Goal: Communication & Community: Answer question/provide support

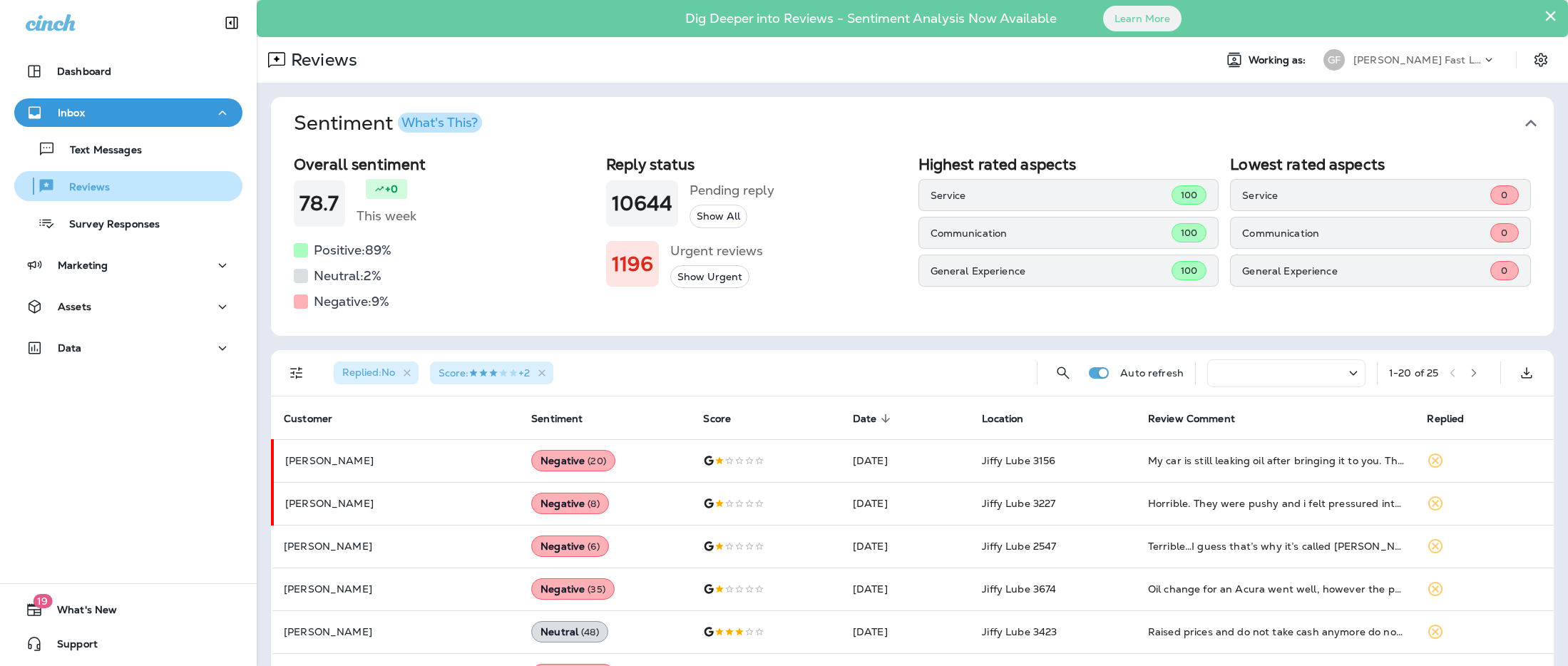
click at [118, 191] on div "Reviews" at bounding box center [128, 186] width 217 height 21
click at [152, 192] on div "Reviews" at bounding box center [128, 186] width 217 height 21
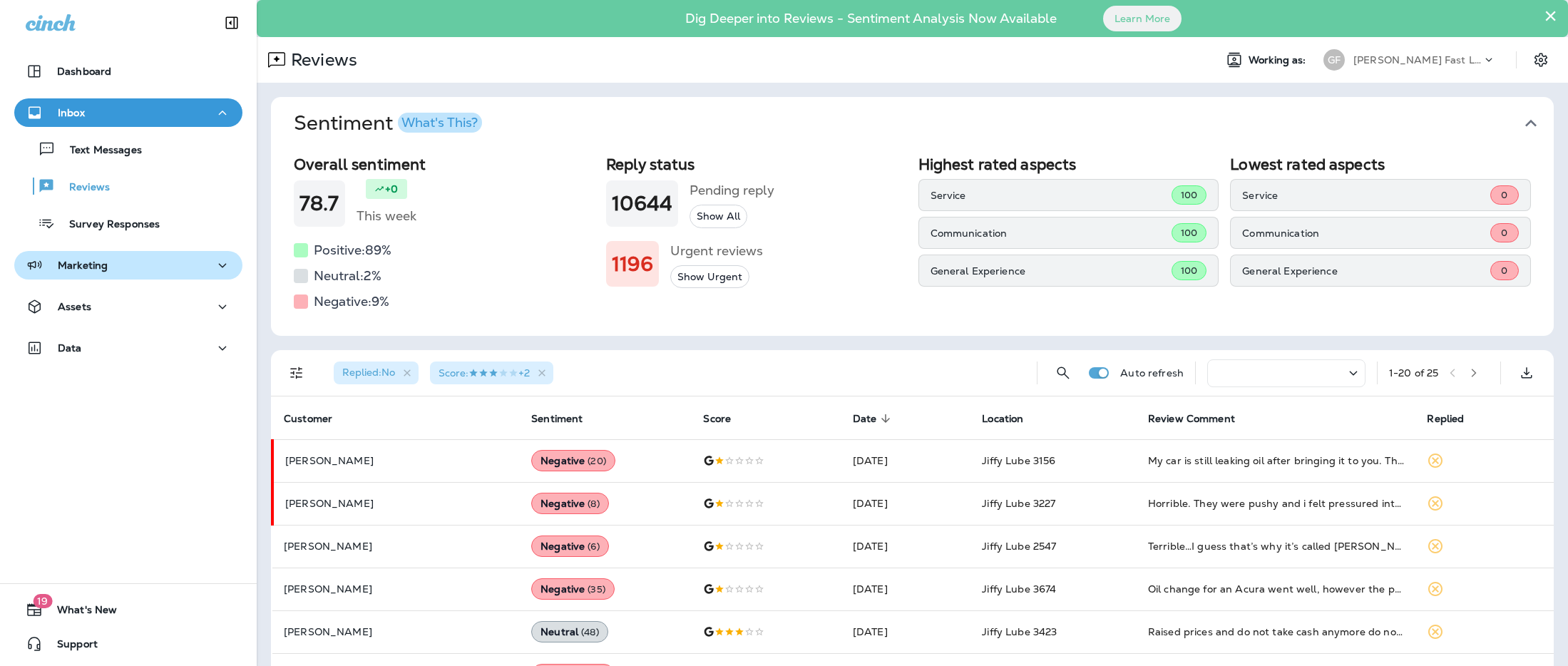
click at [207, 270] on div "Marketing" at bounding box center [129, 265] width 205 height 18
click at [211, 272] on div "Marketing" at bounding box center [129, 265] width 205 height 18
click at [222, 114] on icon "button" at bounding box center [222, 113] width 17 height 18
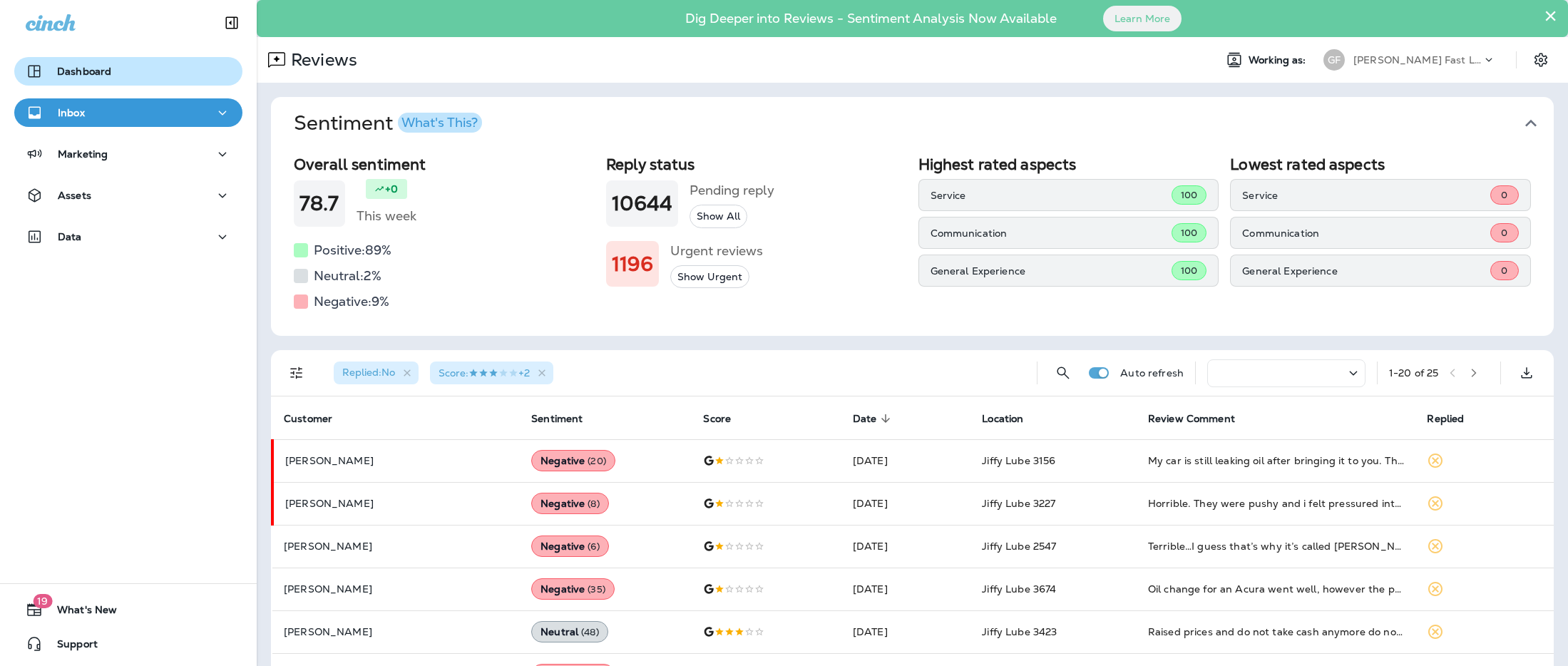
click at [104, 66] on p "Dashboard" at bounding box center [84, 71] width 54 height 11
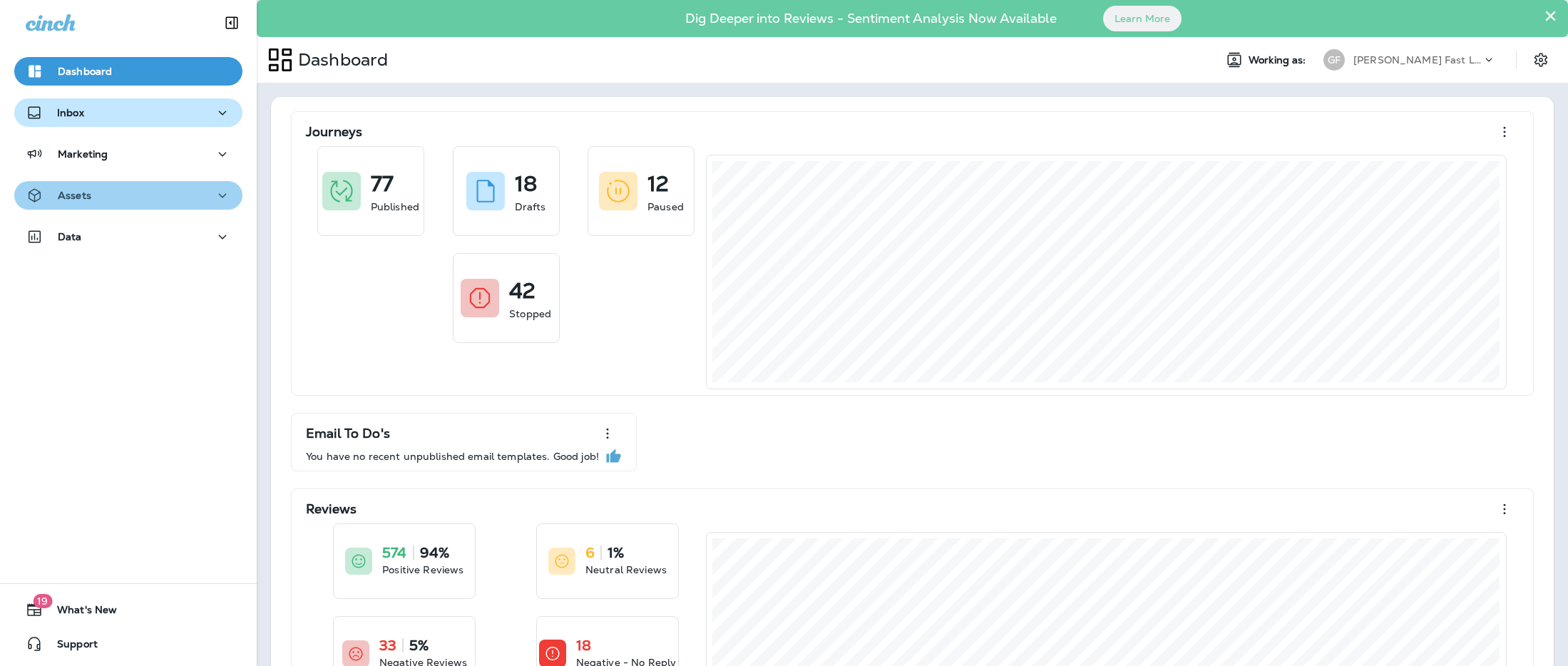
click at [223, 198] on icon "button" at bounding box center [222, 195] width 17 height 18
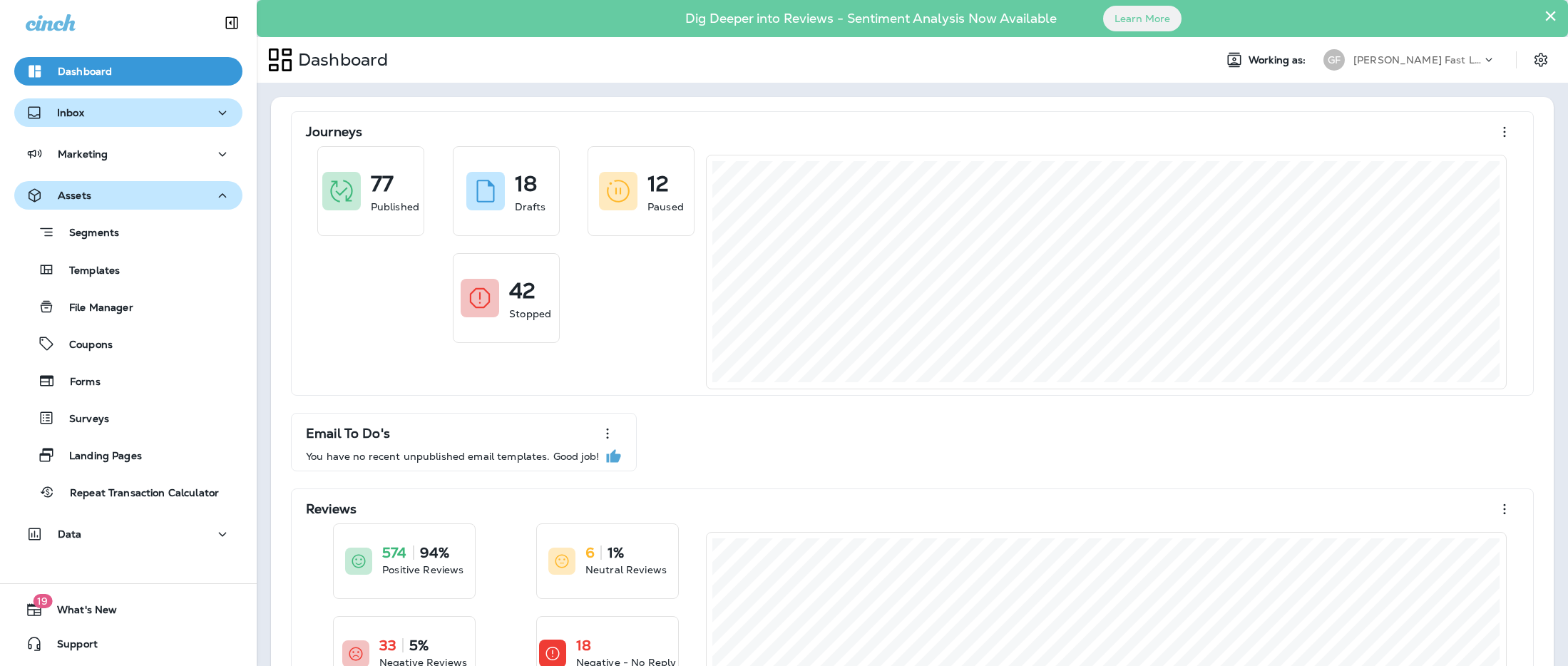
click at [223, 198] on icon "button" at bounding box center [222, 195] width 17 height 18
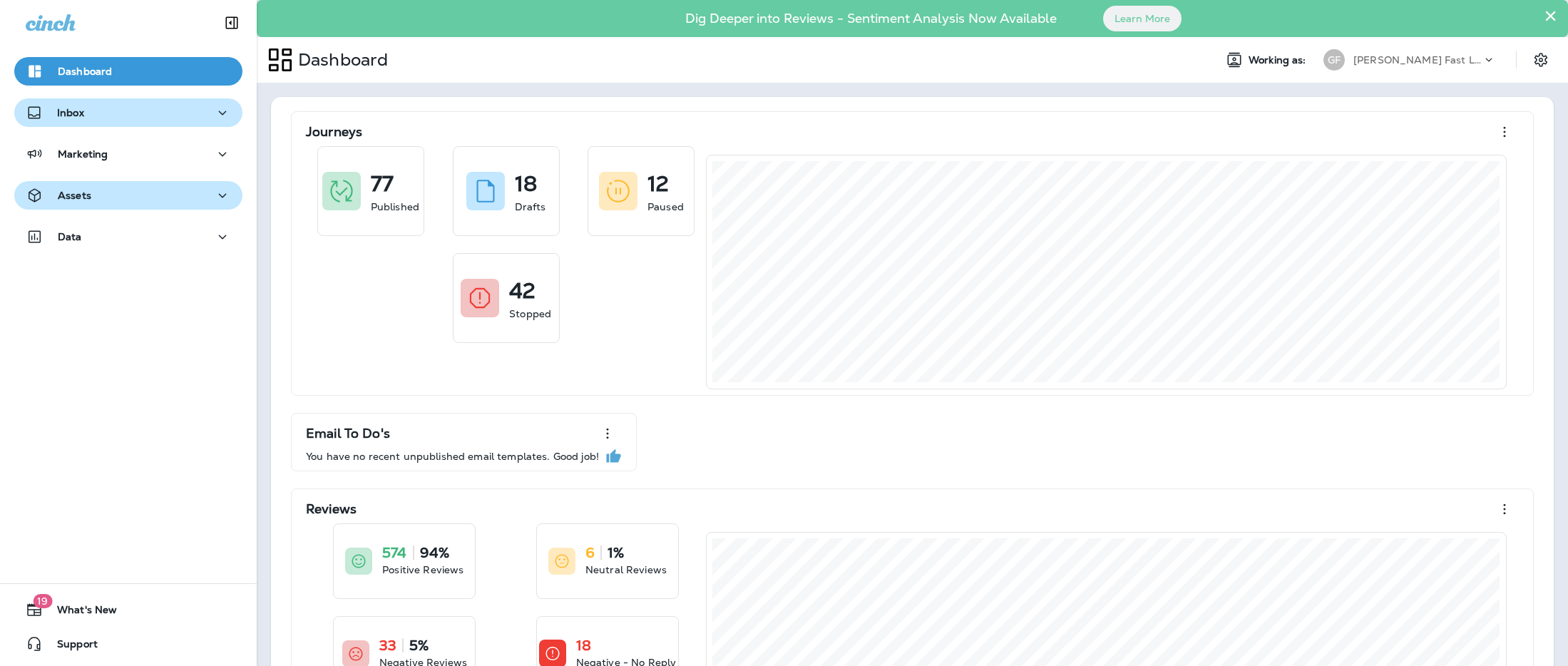
click at [220, 119] on icon "button" at bounding box center [222, 113] width 17 height 18
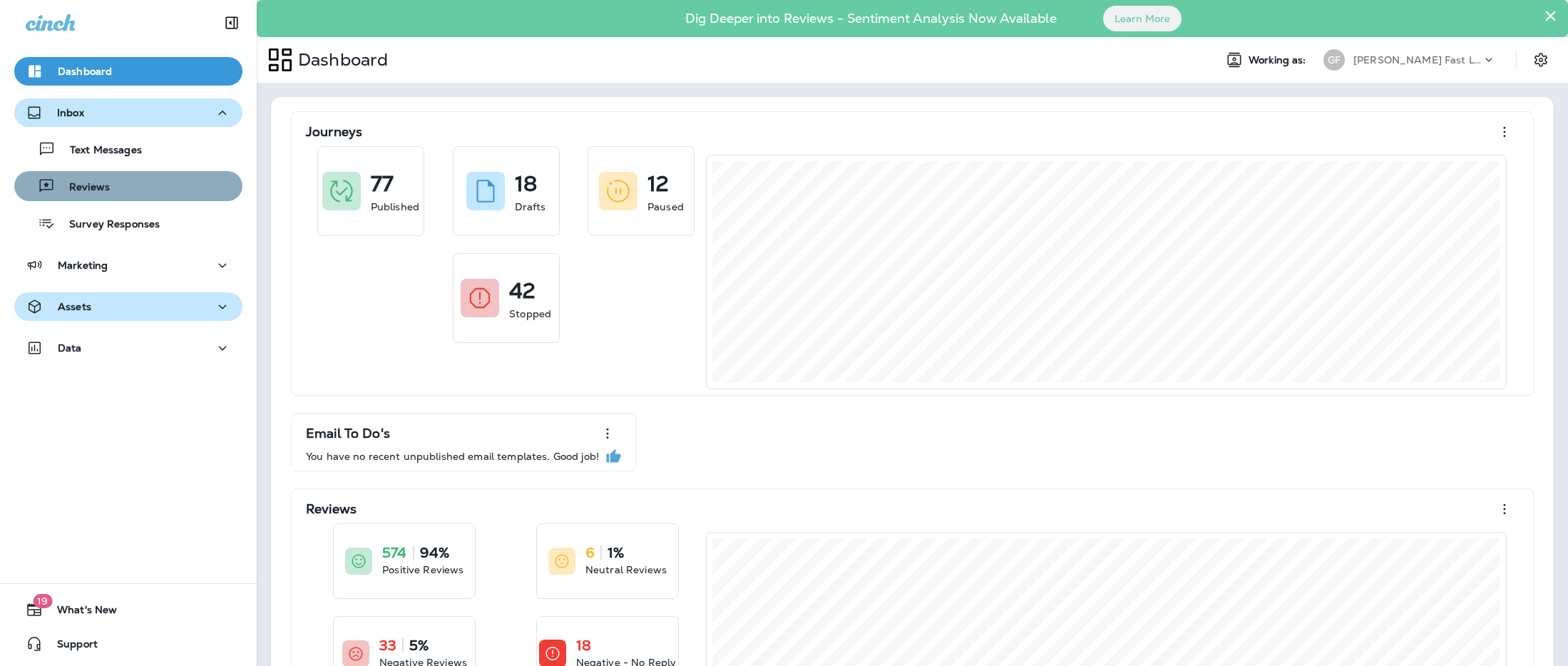
click at [183, 184] on div "Reviews" at bounding box center [128, 186] width 217 height 21
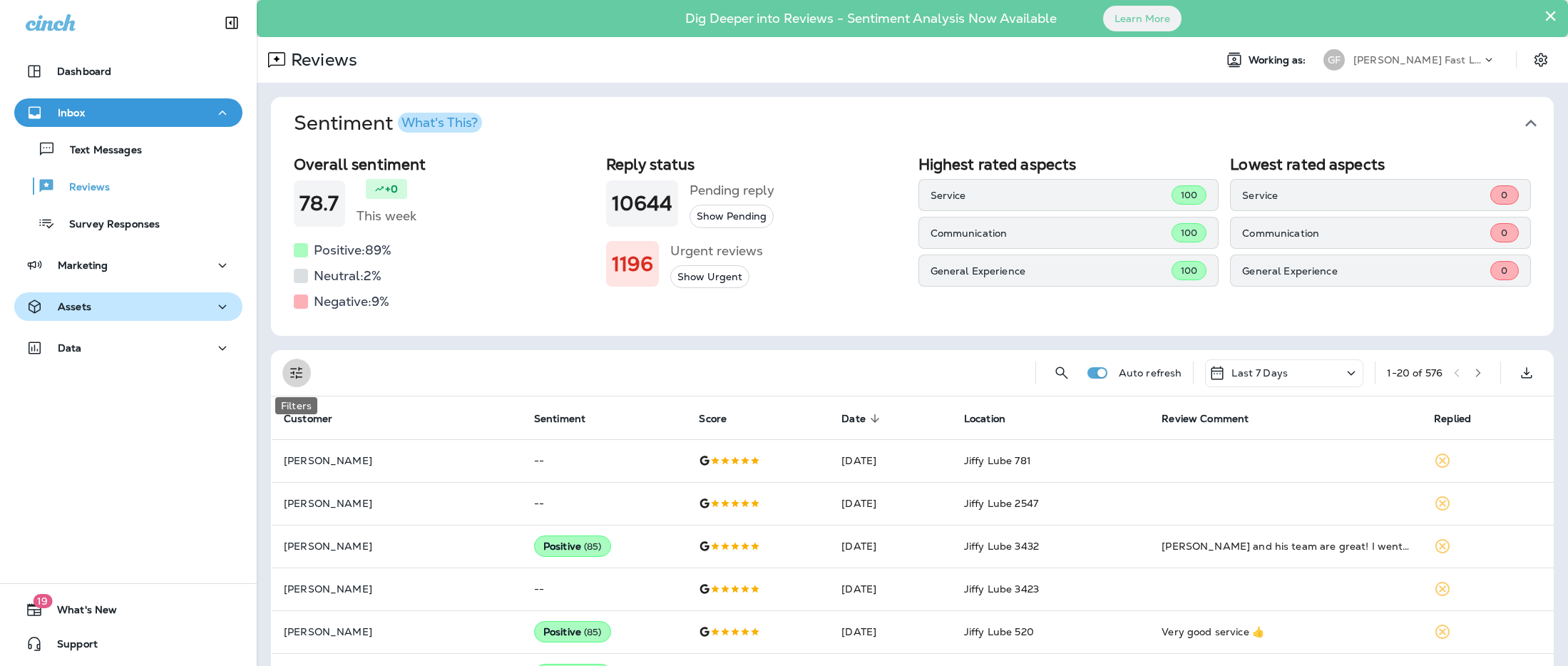
click at [292, 369] on icon "Filters" at bounding box center [296, 374] width 12 height 12
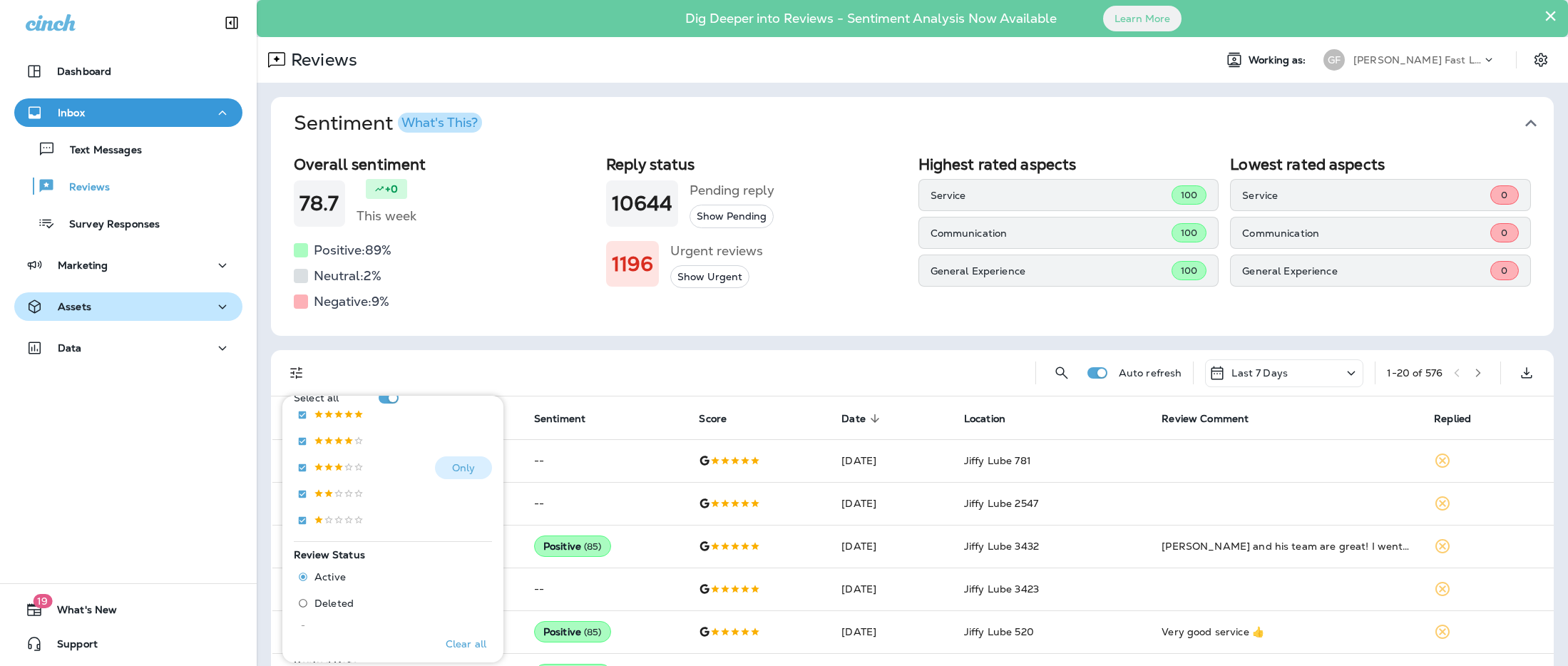
scroll to position [286, 0]
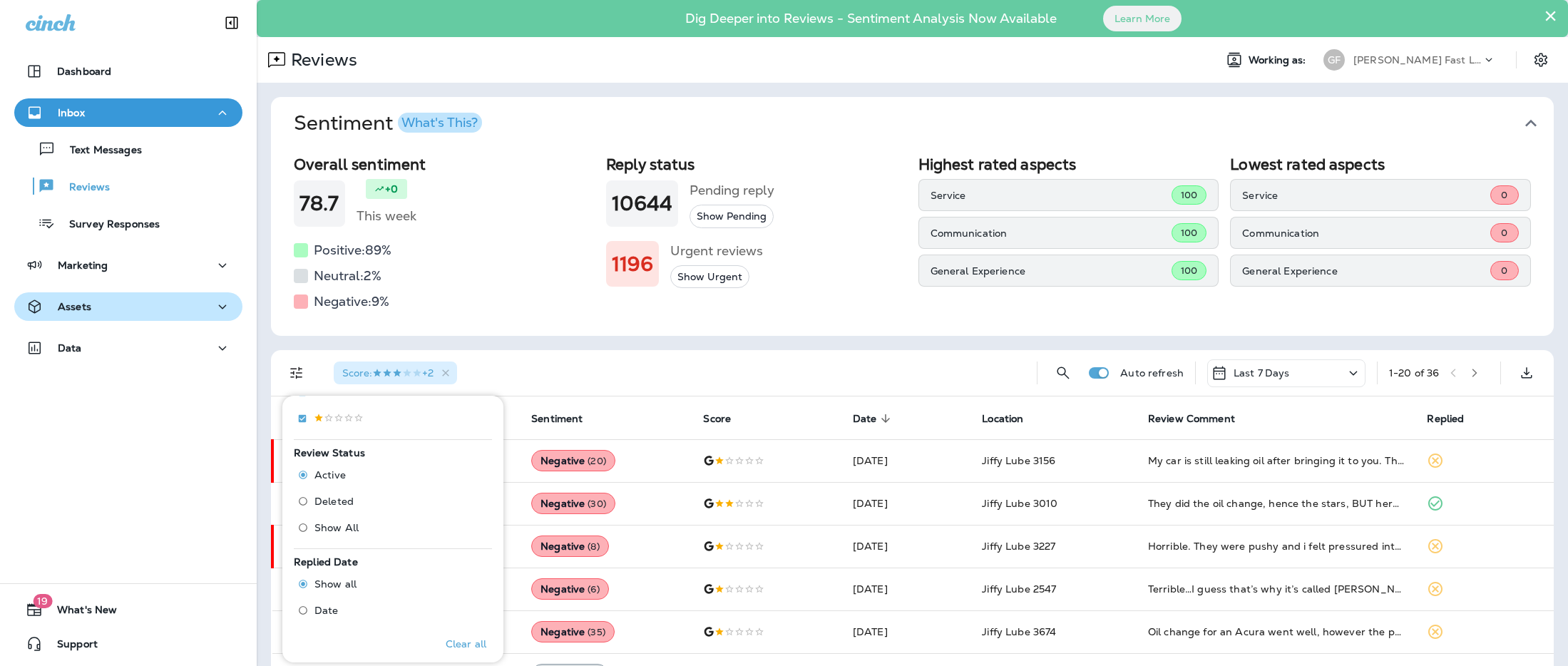
scroll to position [372, 0]
click at [705, 354] on div "Score : +2" at bounding box center [674, 373] width 703 height 46
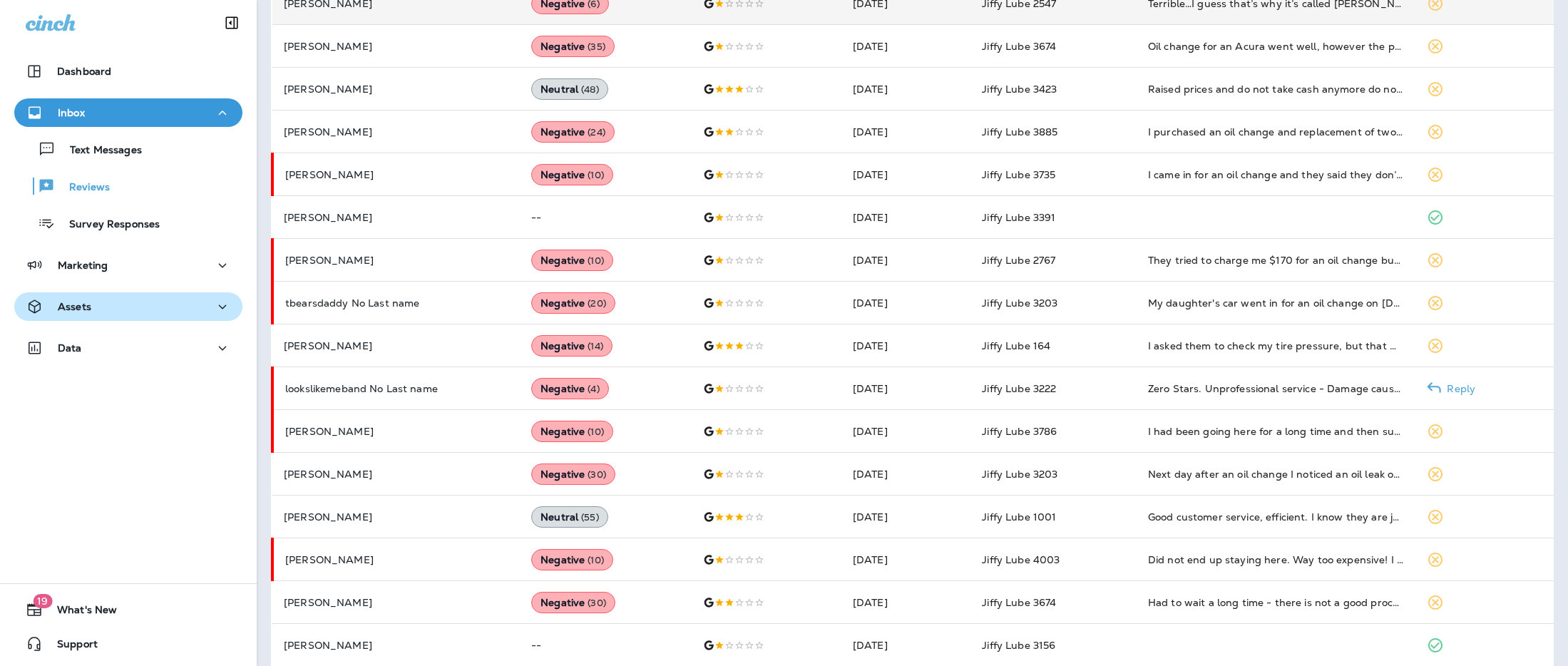
scroll to position [642, 0]
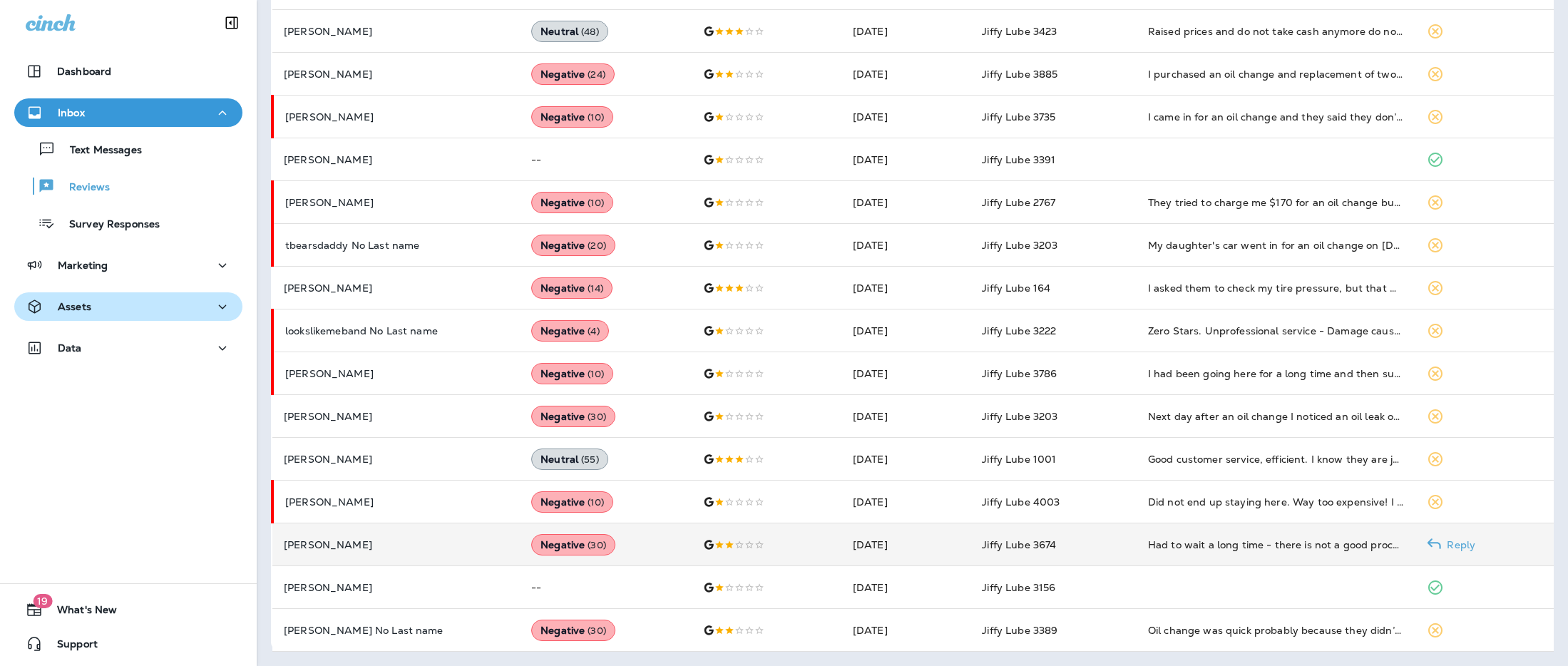
click at [971, 548] on td "[DATE]" at bounding box center [906, 545] width 129 height 43
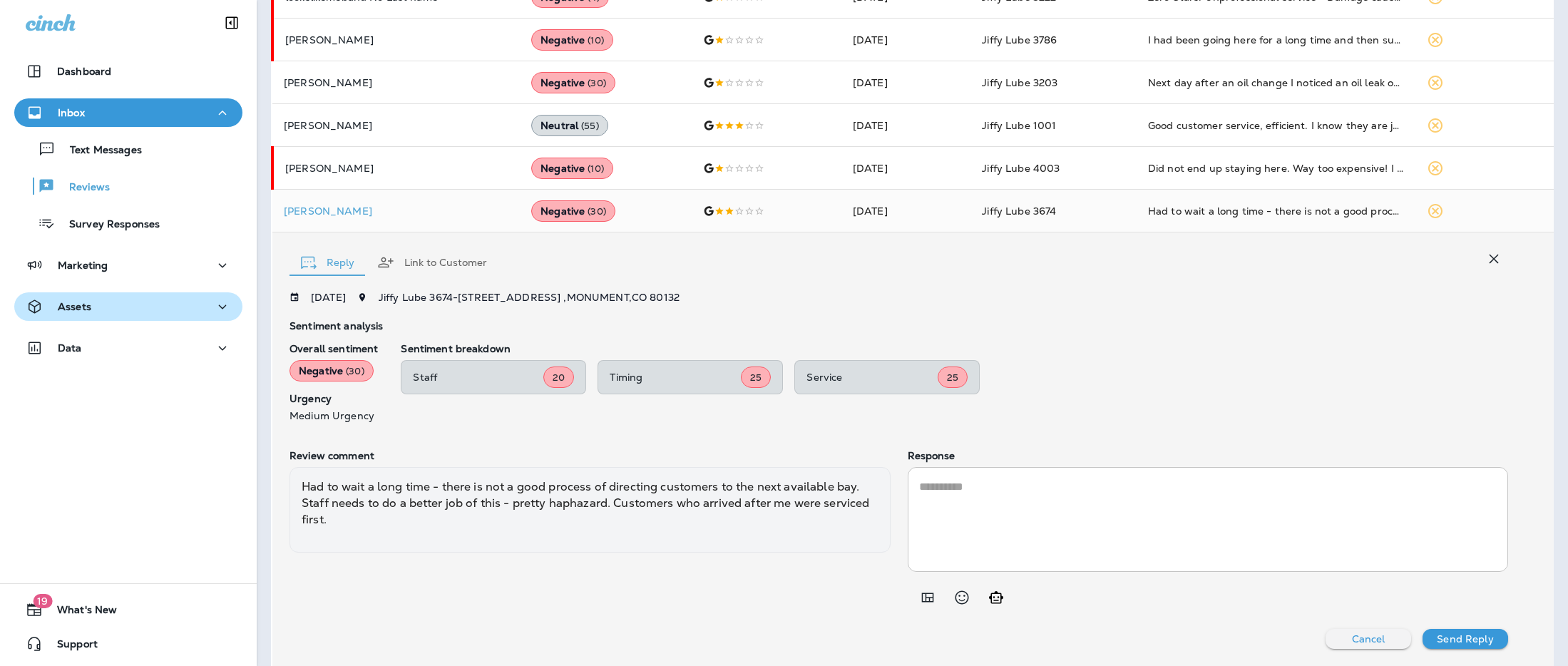
scroll to position [972, 0]
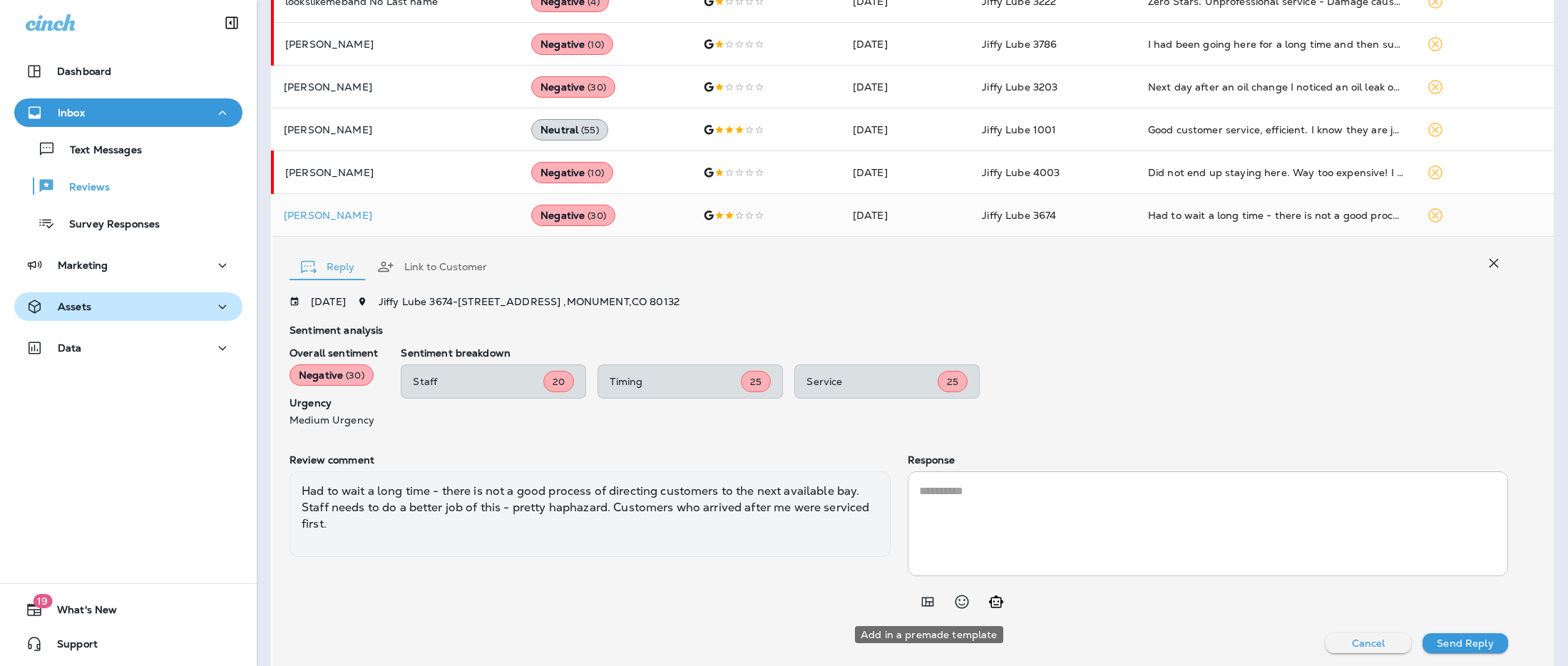
click at [924, 602] on icon "Add in a premade template" at bounding box center [928, 602] width 17 height 17
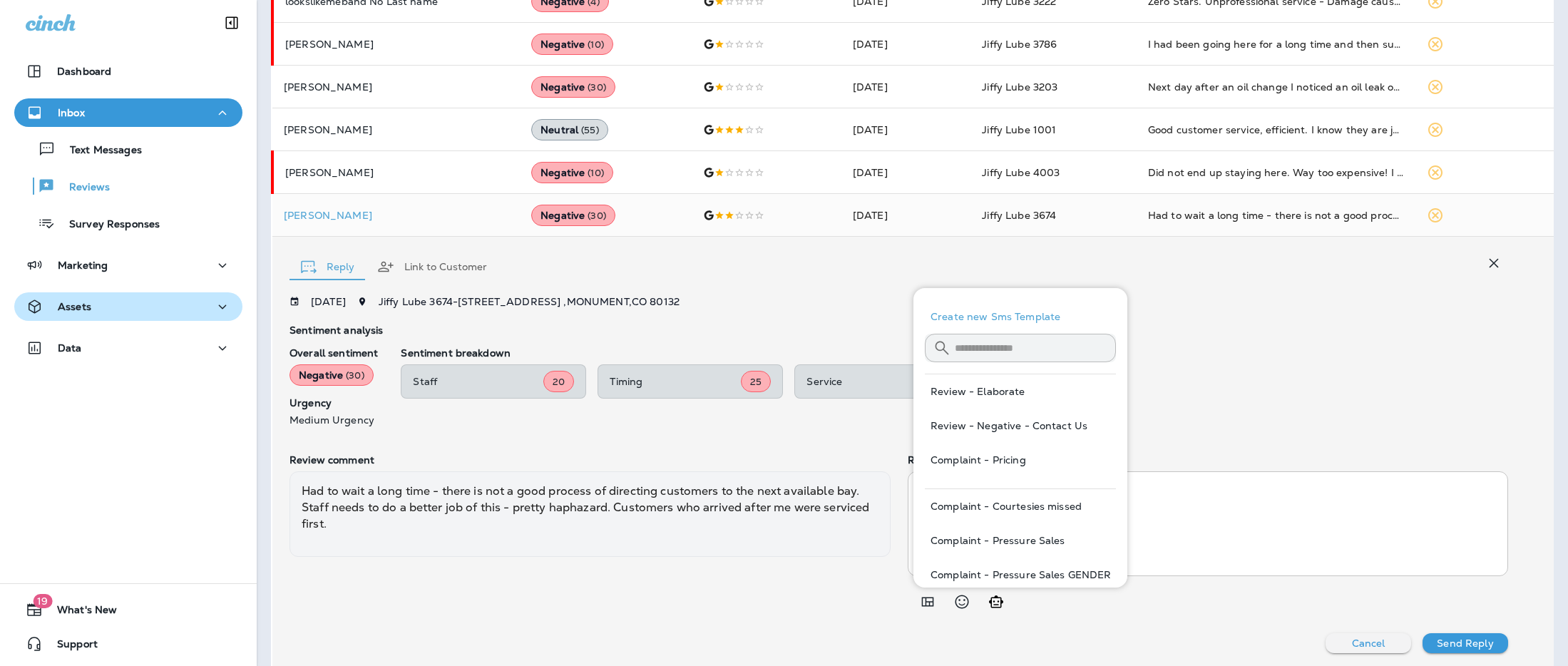
click at [987, 348] on input "text" at bounding box center [1035, 347] width 162 height 38
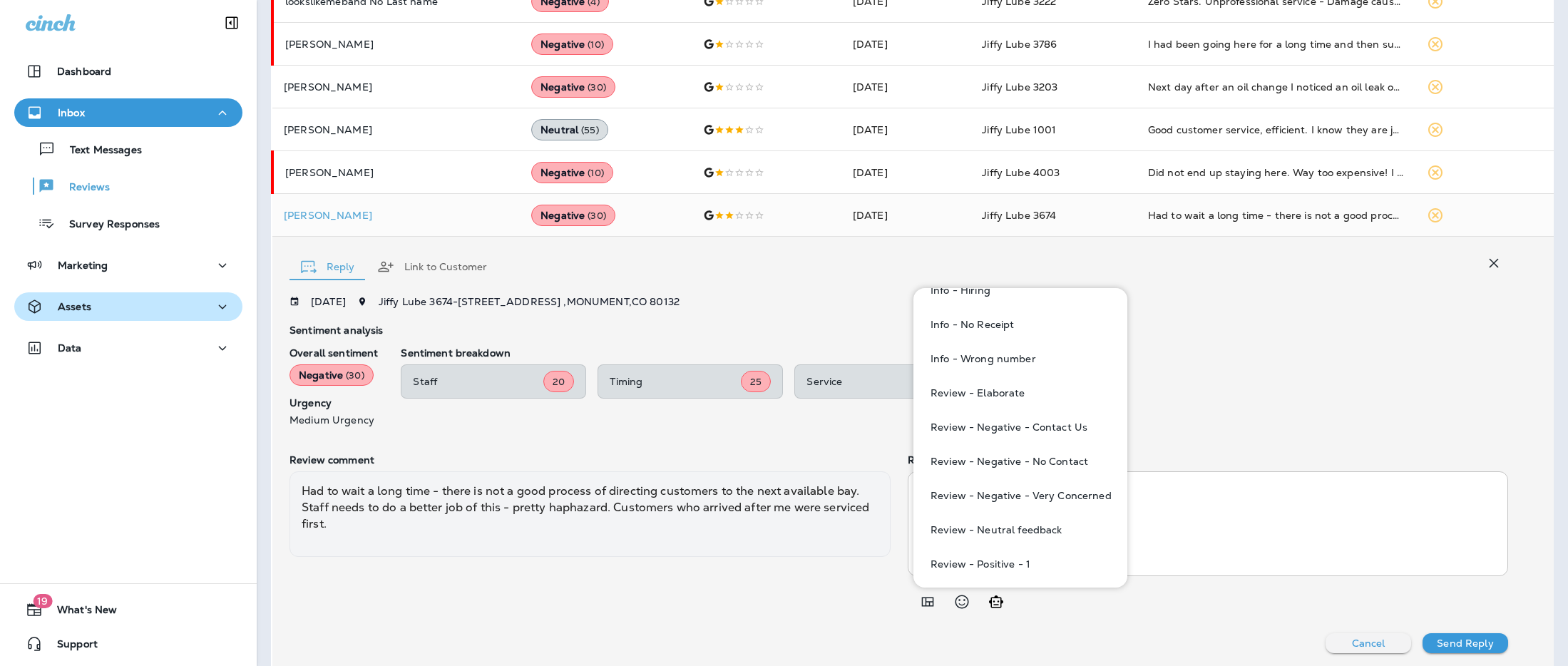
scroll to position [547, 0]
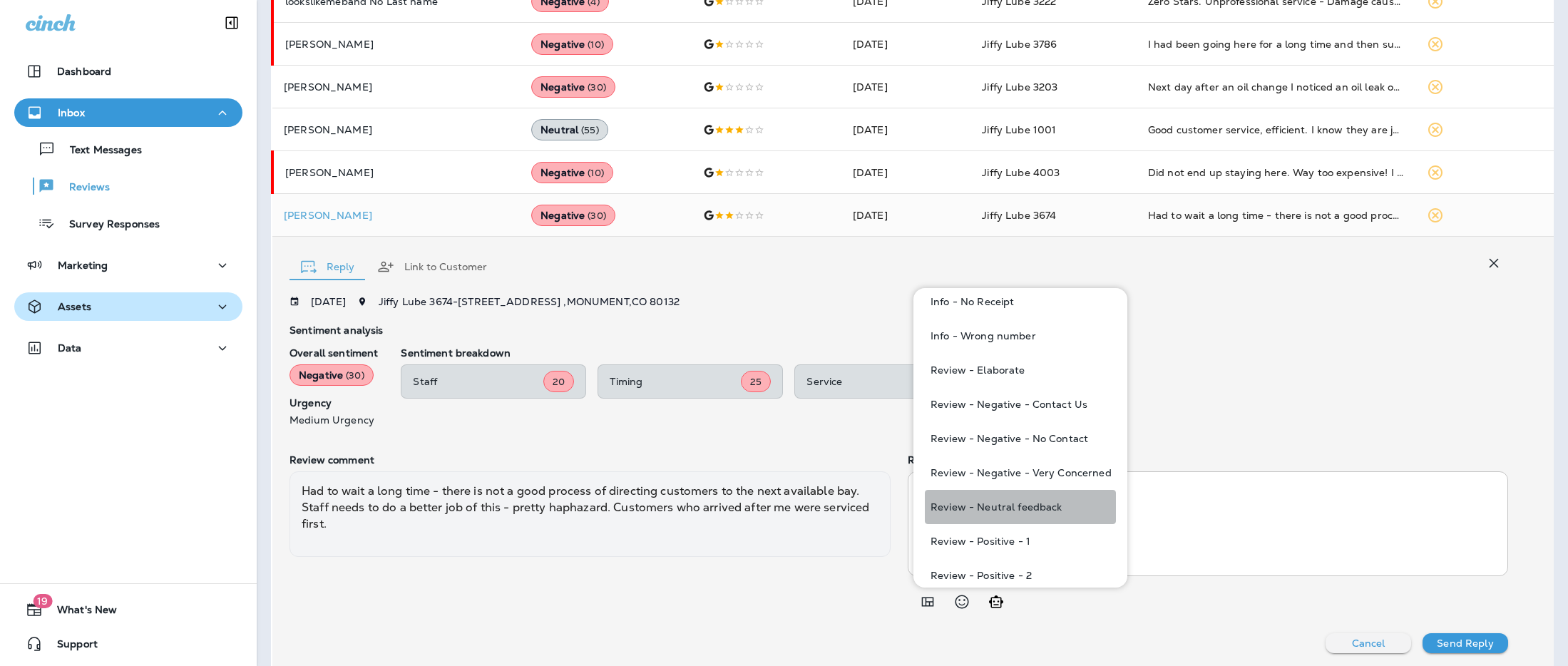
click at [1037, 503] on button "Review - Neutral feedback" at bounding box center [1021, 507] width 191 height 34
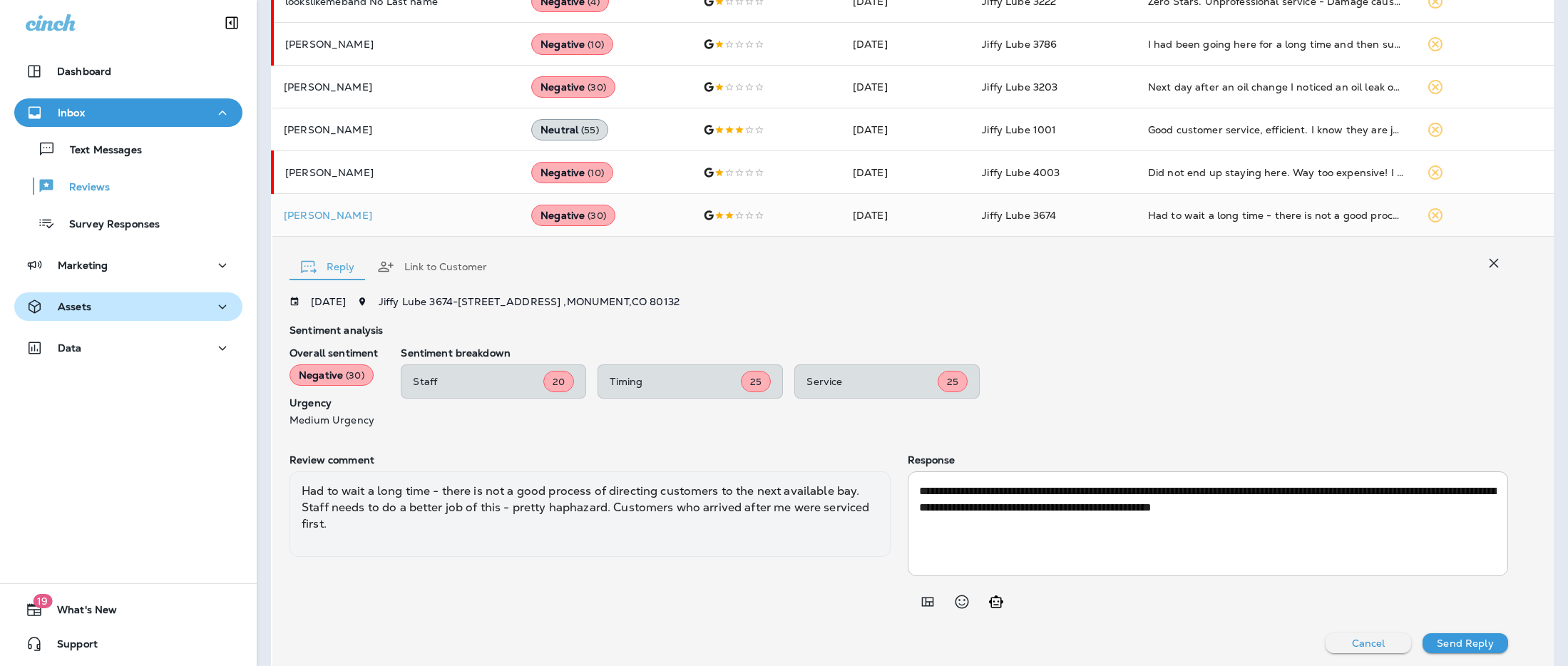
click at [920, 489] on textarea "**********" at bounding box center [1208, 524] width 578 height 82
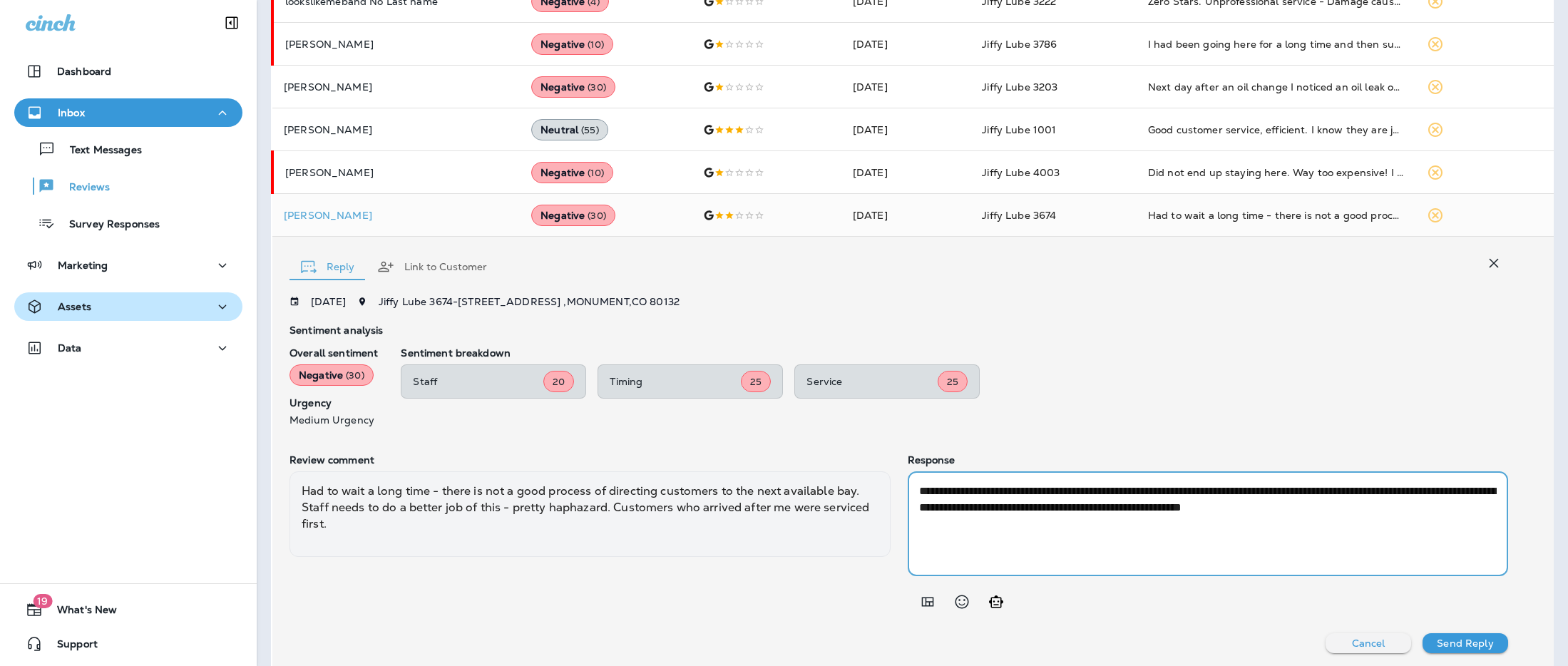
type textarea "**********"
click at [1452, 645] on p "Send Reply" at bounding box center [1465, 643] width 57 height 11
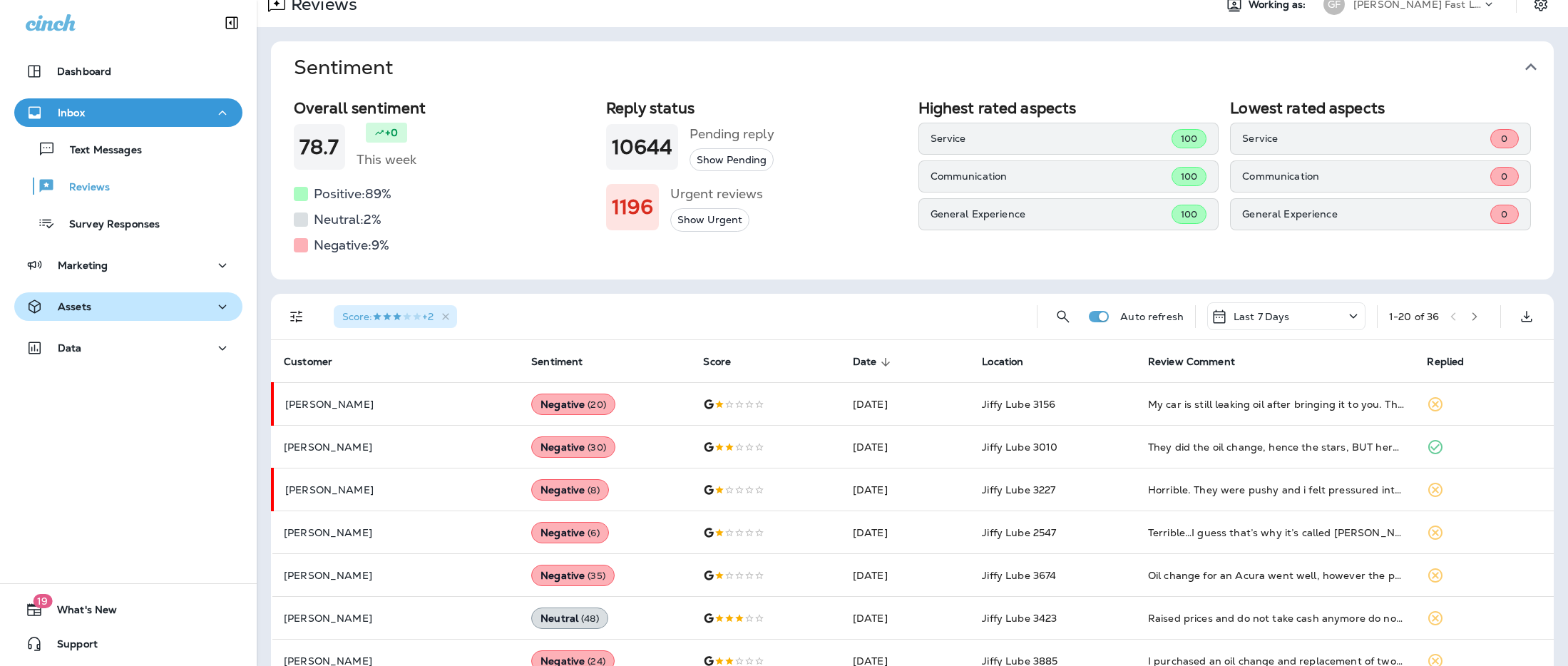
scroll to position [0, 0]
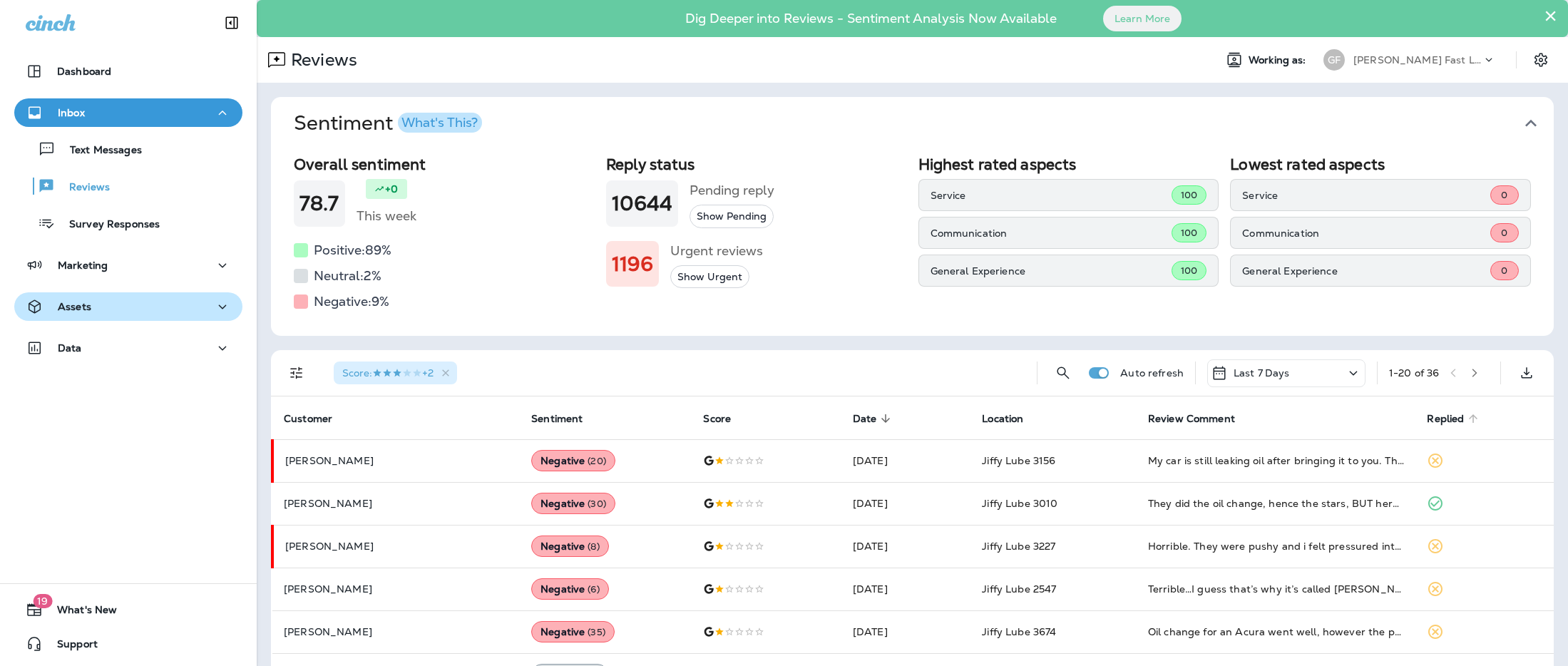
click at [1452, 416] on span "Replied" at bounding box center [1446, 419] width 37 height 12
click at [1448, 419] on span "Replied" at bounding box center [1446, 419] width 37 height 12
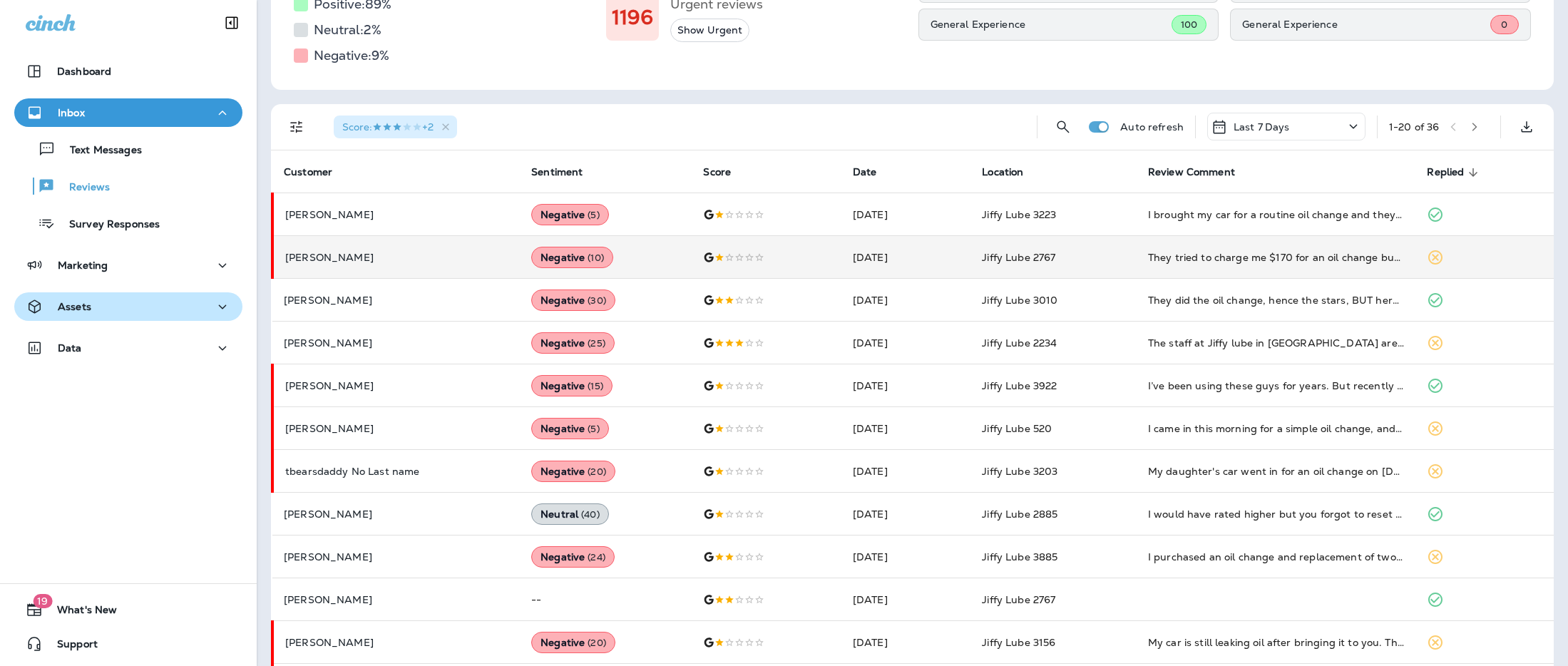
scroll to position [244, 0]
click at [1082, 253] on td "Jiffy Lube 2767" at bounding box center [1054, 258] width 166 height 43
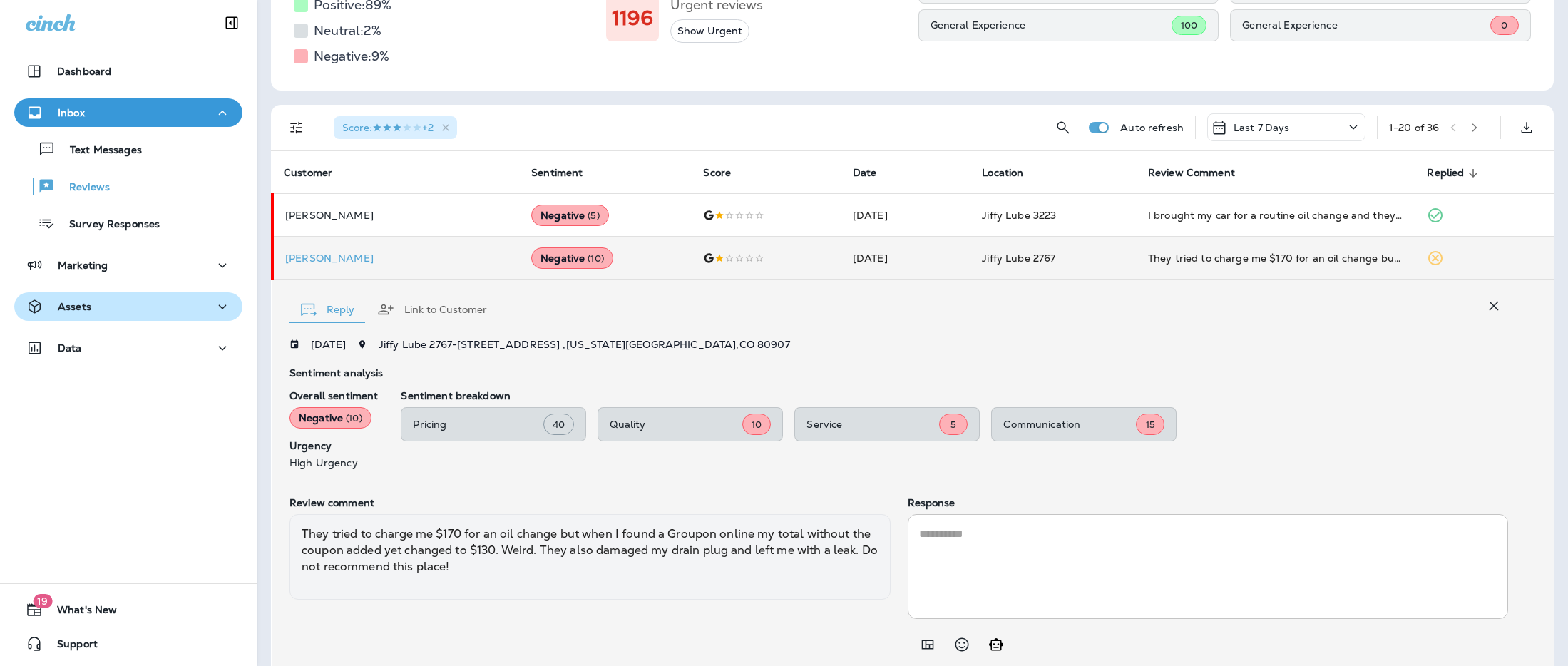
scroll to position [292, 0]
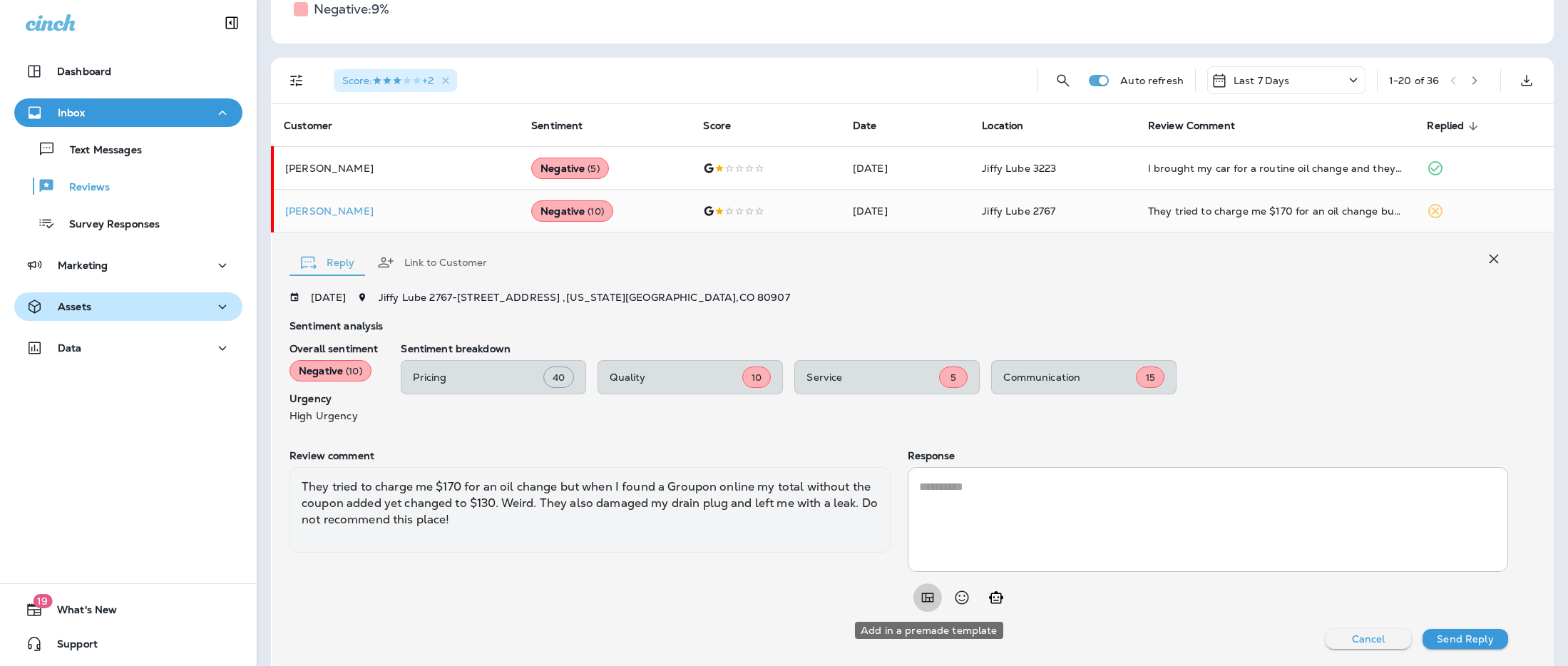
click at [927, 598] on icon "Add in a premade template" at bounding box center [927, 598] width 12 height 9
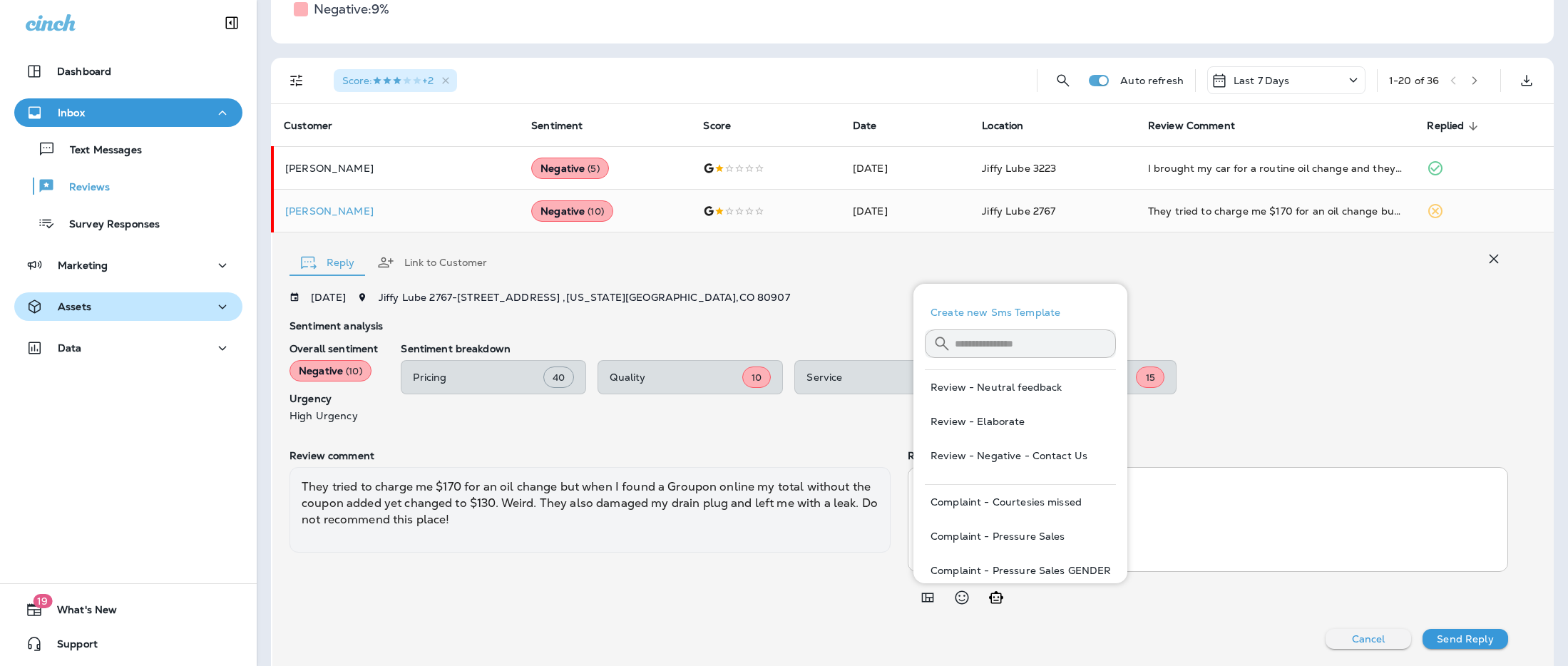
click at [1028, 457] on button "Review - Negative - Contact Us" at bounding box center [1021, 455] width 191 height 34
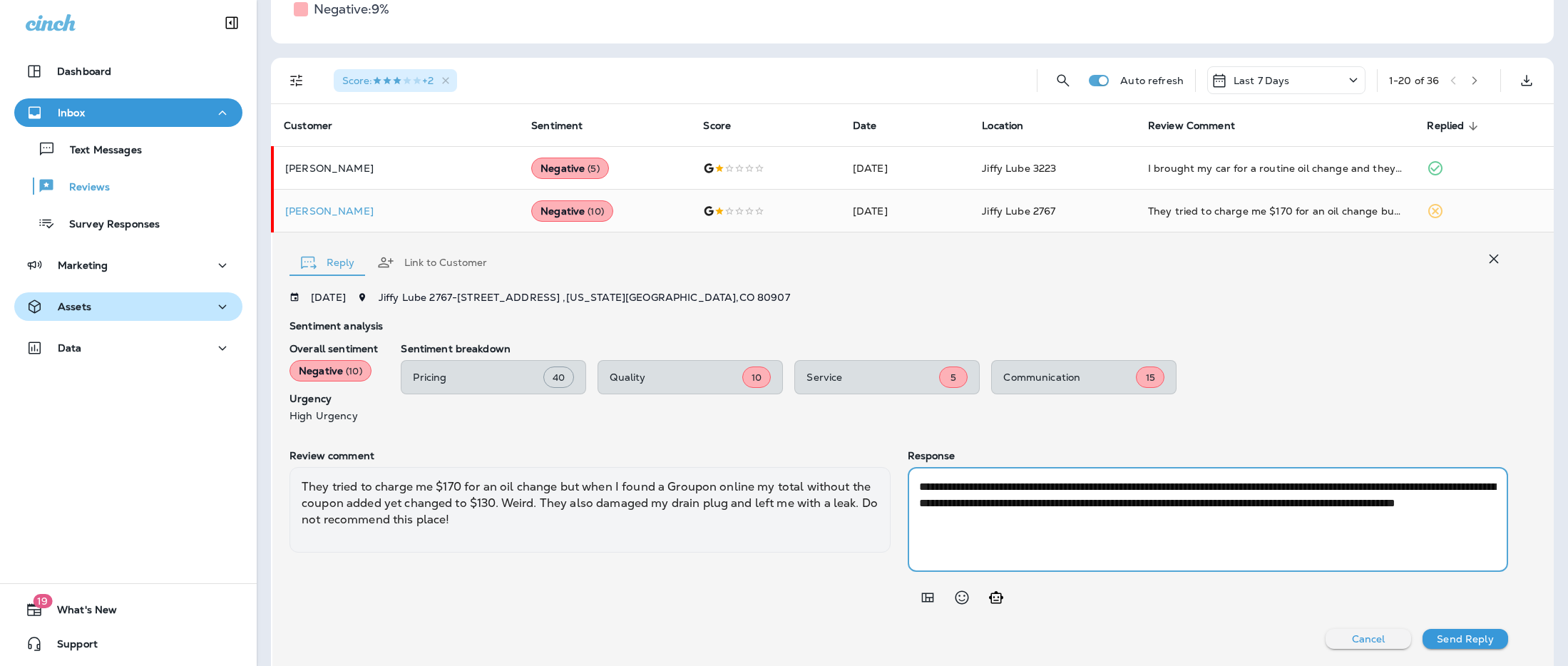
click at [923, 485] on textarea "**********" at bounding box center [1208, 519] width 578 height 82
type textarea "**********"
click at [1475, 640] on p "Send Reply" at bounding box center [1465, 638] width 57 height 11
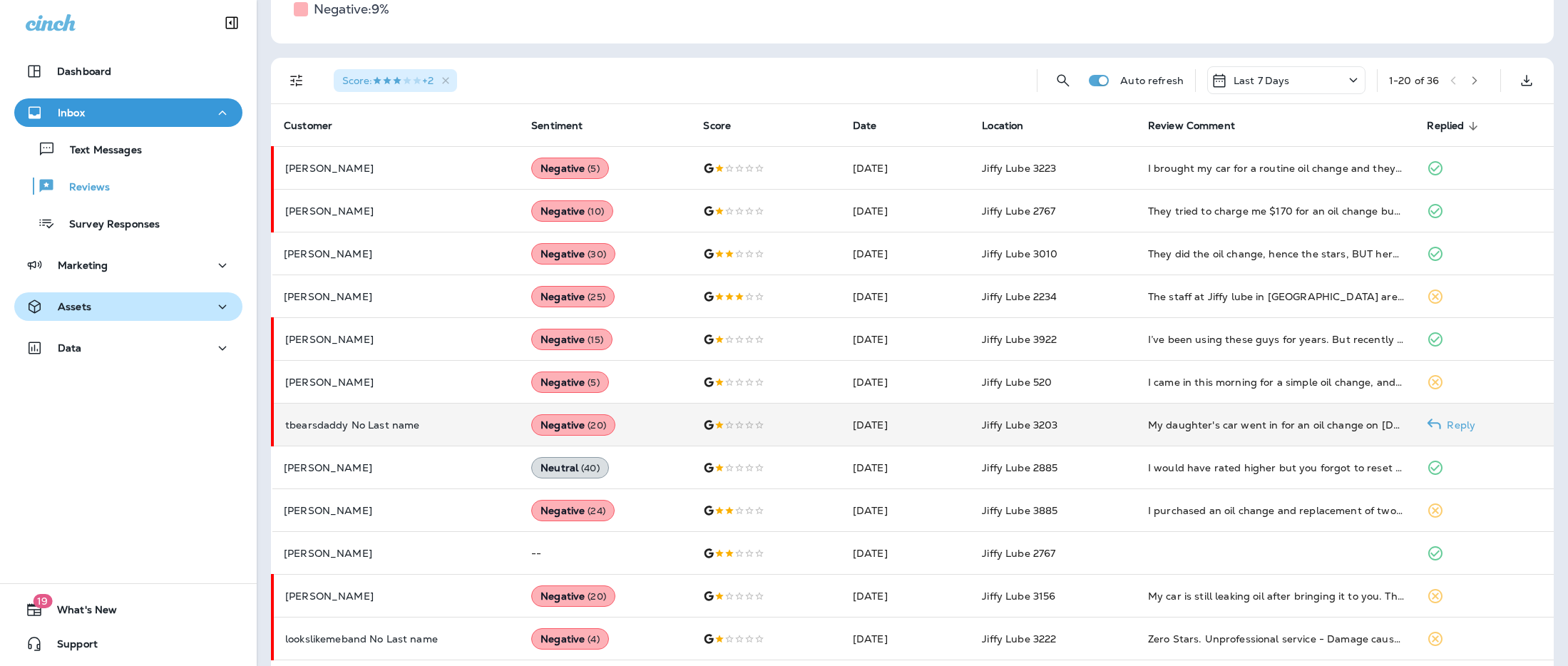
click at [809, 431] on td at bounding box center [766, 425] width 150 height 43
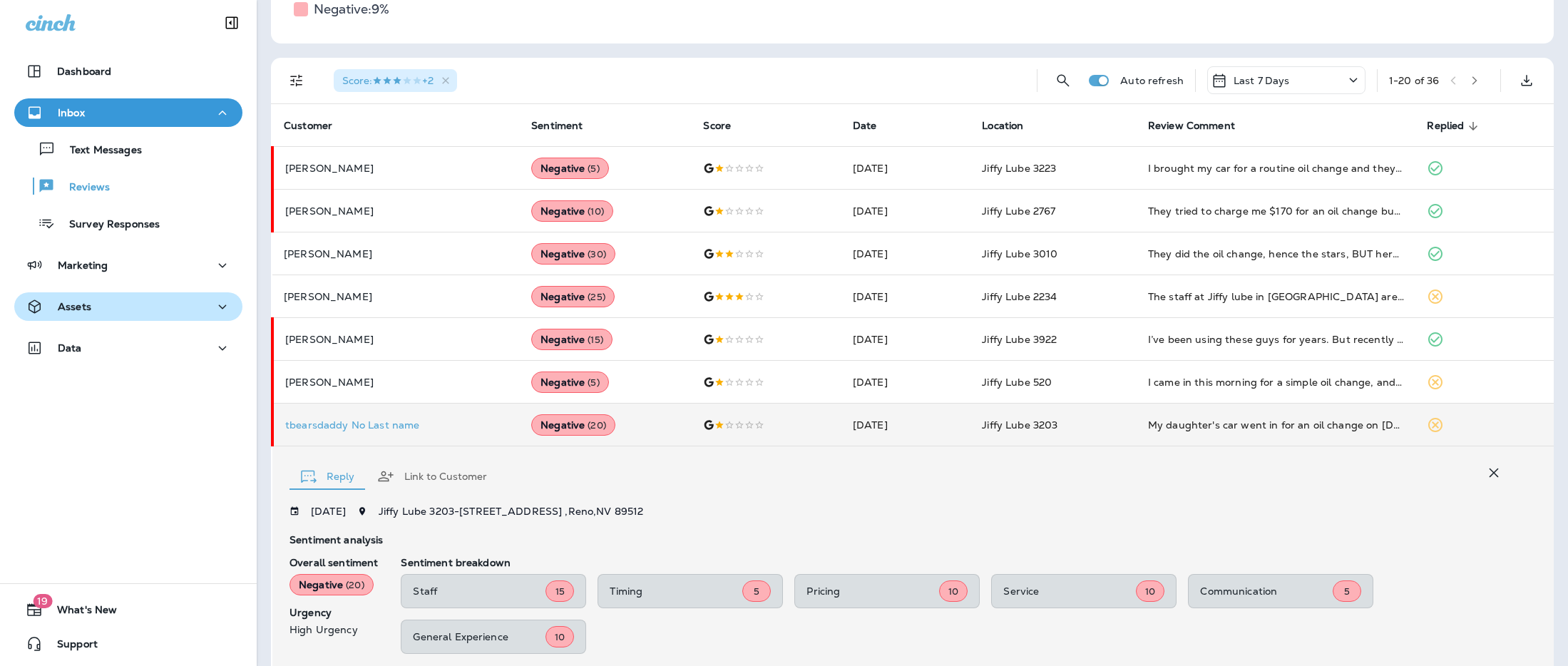
scroll to position [524, 0]
